Goal: Task Accomplishment & Management: Manage account settings

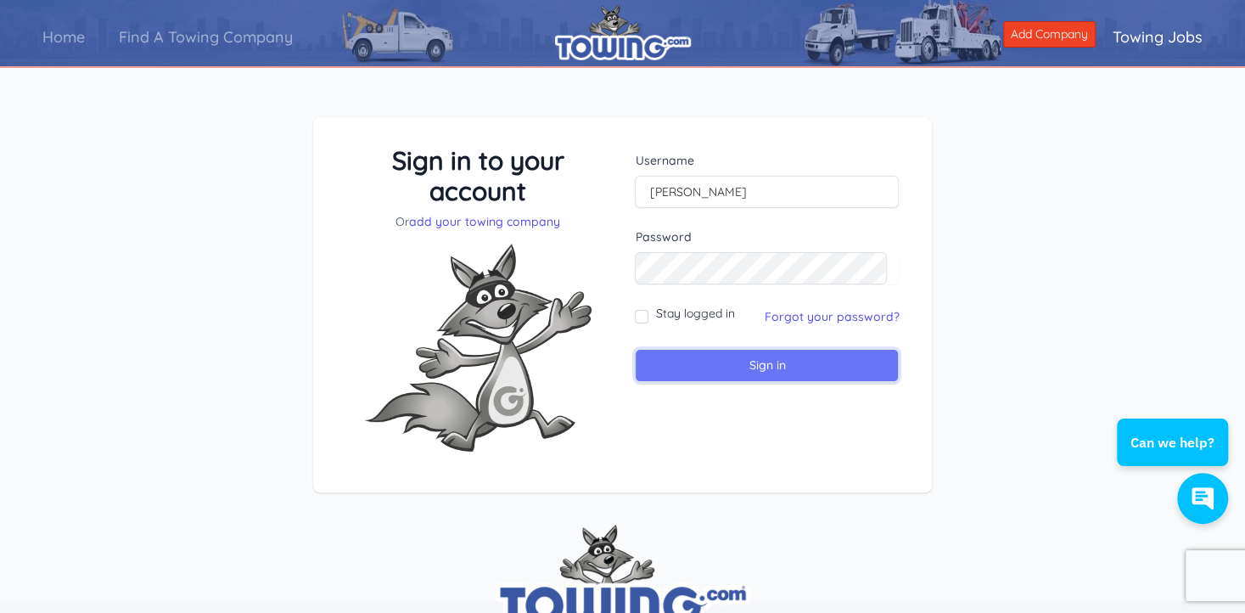
click at [770, 356] on input "Sign in" at bounding box center [767, 365] width 264 height 33
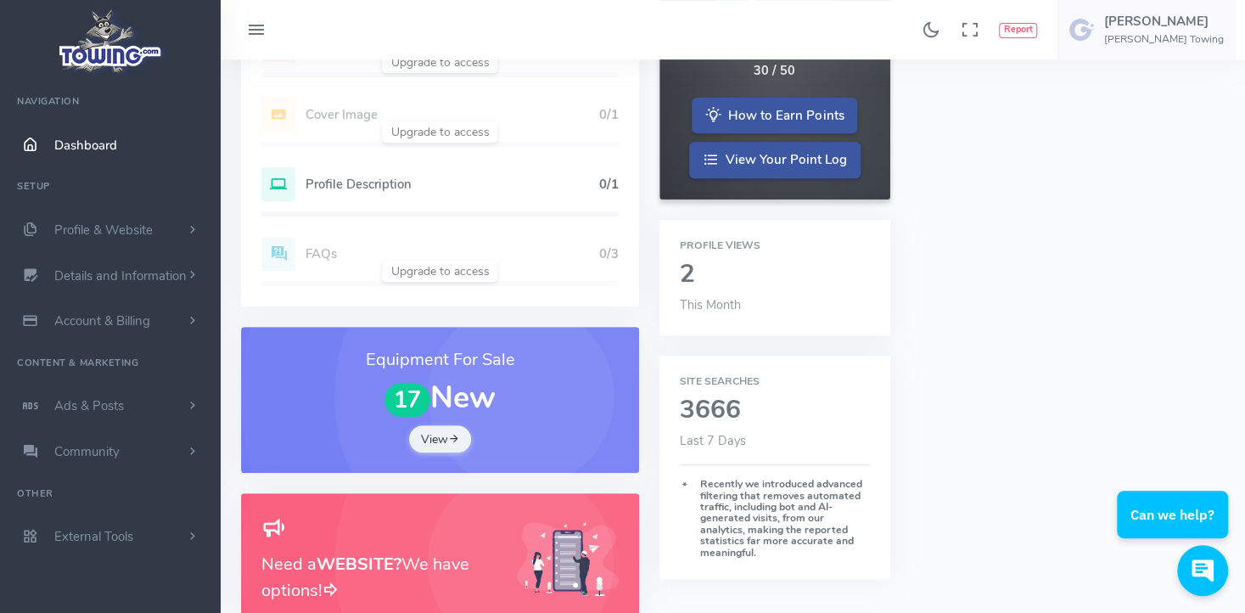
scroll to position [424, 0]
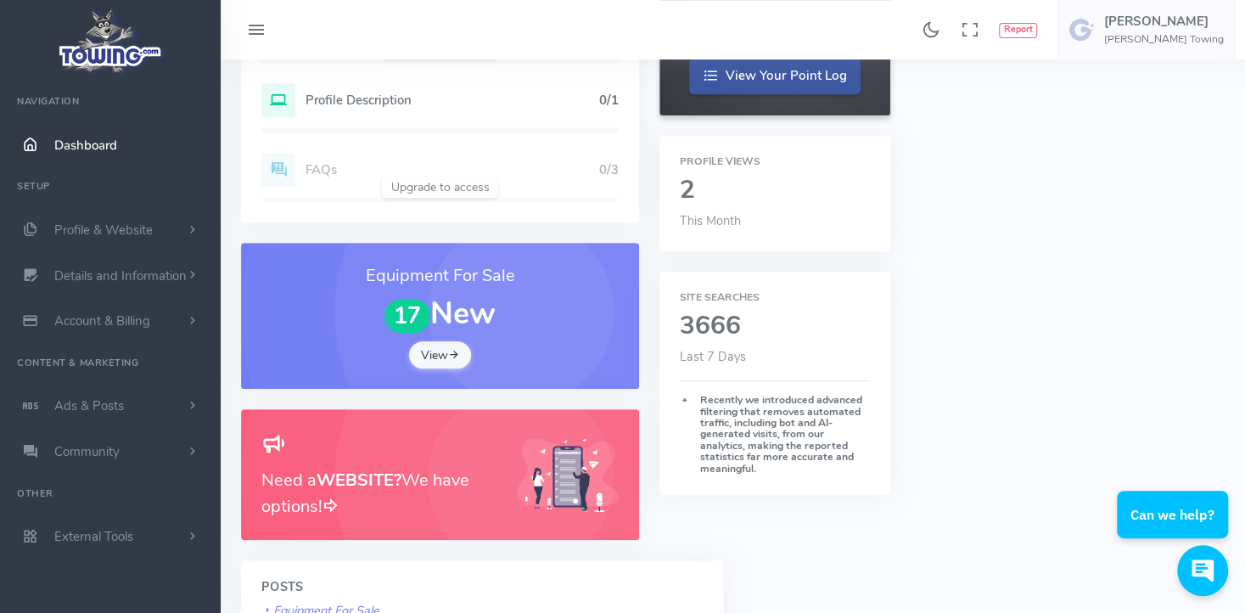
click at [435, 354] on link "View" at bounding box center [440, 354] width 63 height 27
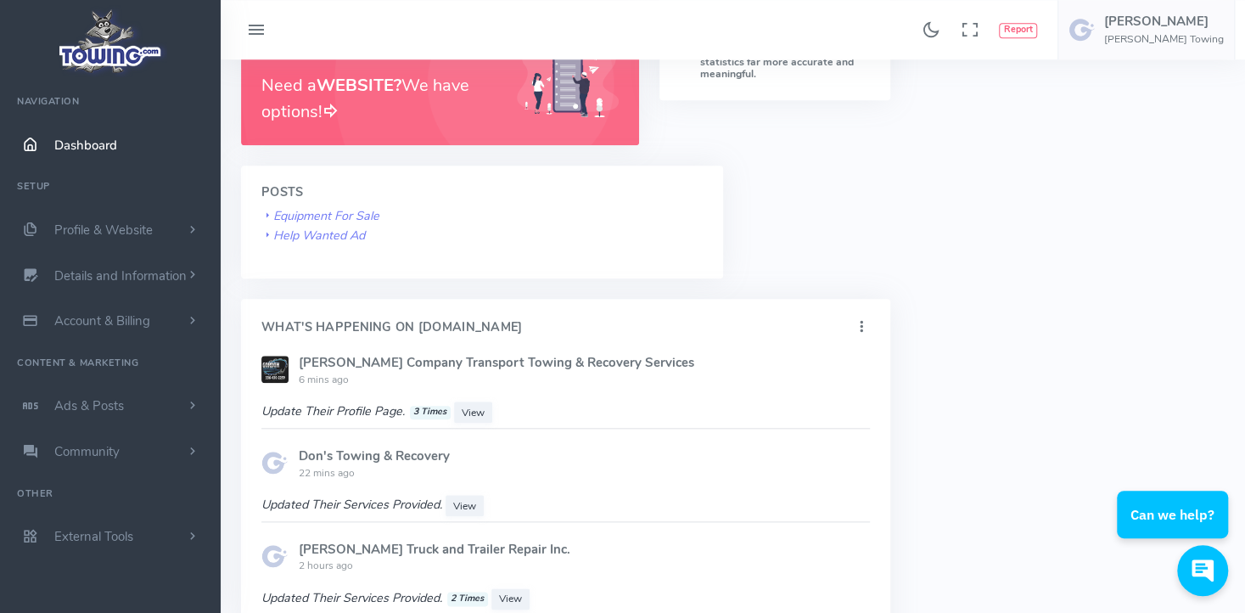
scroll to position [849, 0]
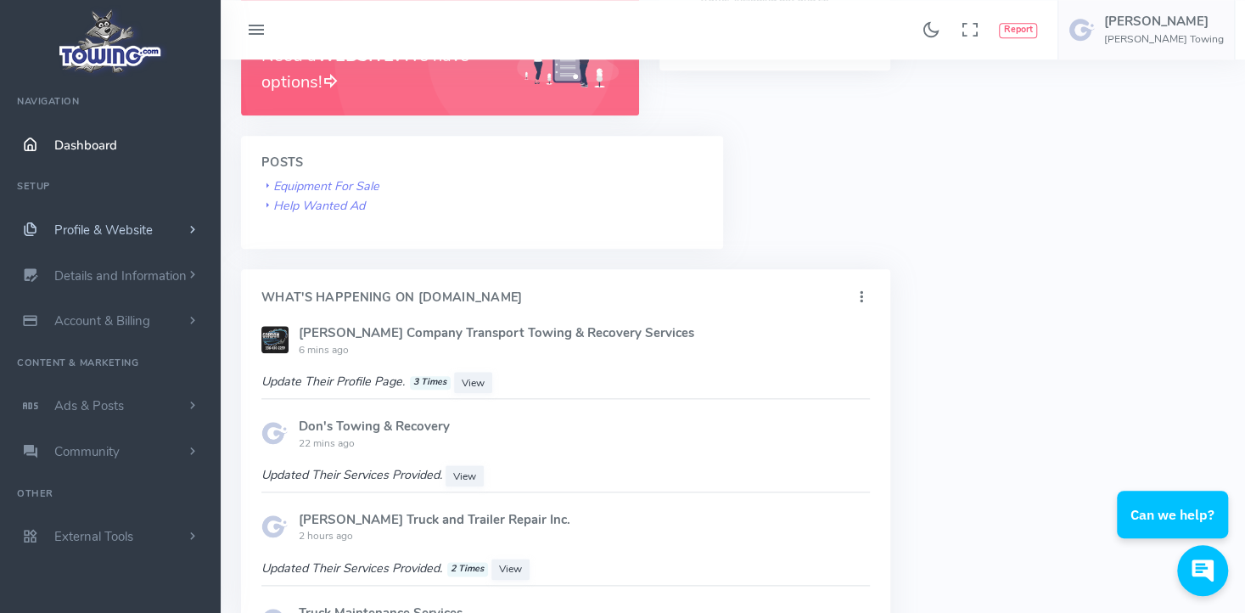
click at [116, 227] on span "Profile & Website" at bounding box center [103, 230] width 98 height 17
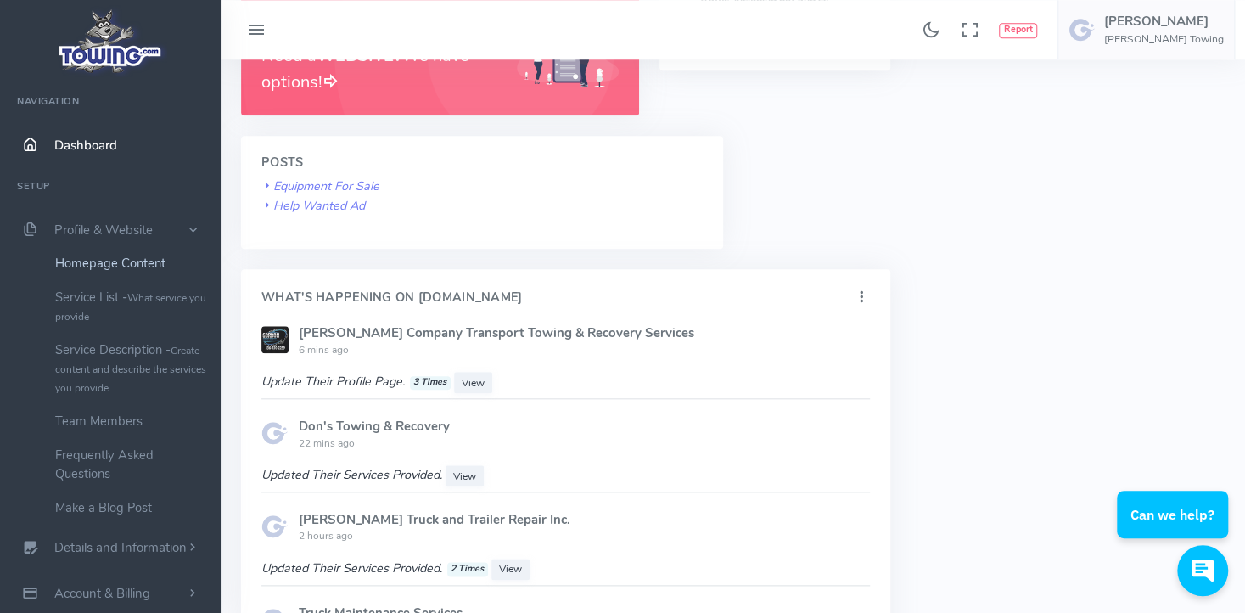
click at [105, 264] on link "Homepage Content" at bounding box center [131, 263] width 178 height 34
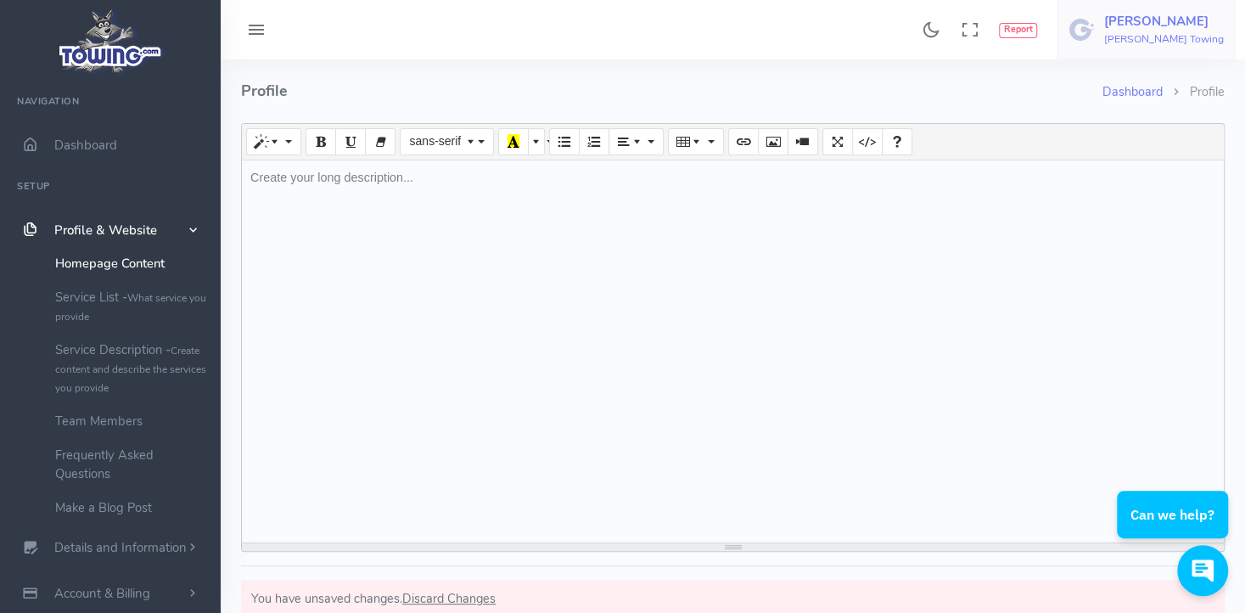
click at [1199, 34] on h6 "[PERSON_NAME] Towing" at bounding box center [1164, 39] width 120 height 11
click at [1135, 161] on span "Logout" at bounding box center [1128, 162] width 38 height 17
